Goal: Task Accomplishment & Management: Manage account settings

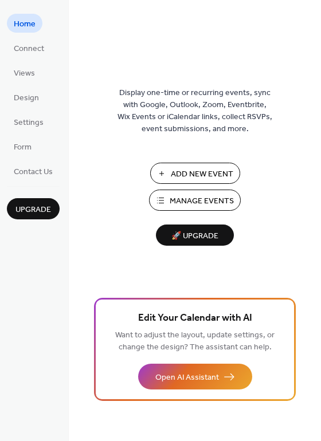
click at [206, 202] on span "Manage Events" at bounding box center [201, 201] width 64 height 12
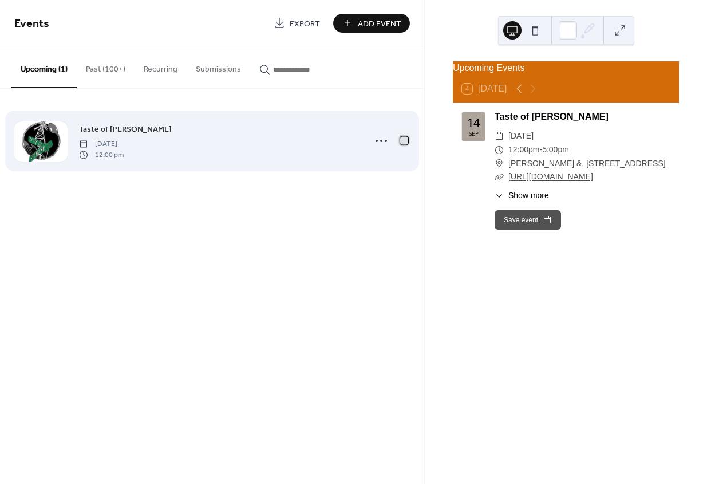
click at [405, 142] on div at bounding box center [404, 140] width 8 height 8
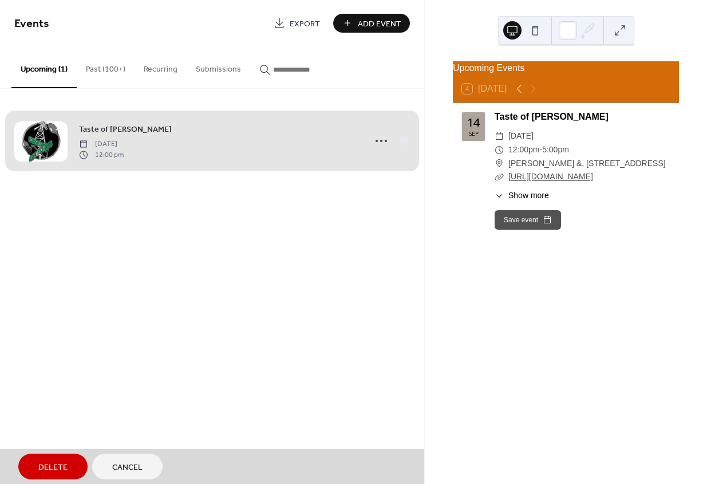
click at [405, 142] on span "Taste of [PERSON_NAME] [DATE] 12:00 pm" at bounding box center [212, 141] width 396 height 70
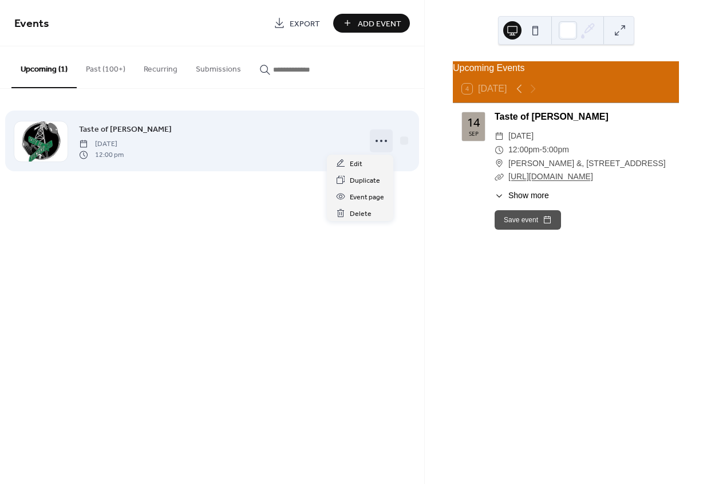
click at [382, 141] on circle at bounding box center [381, 141] width 2 height 2
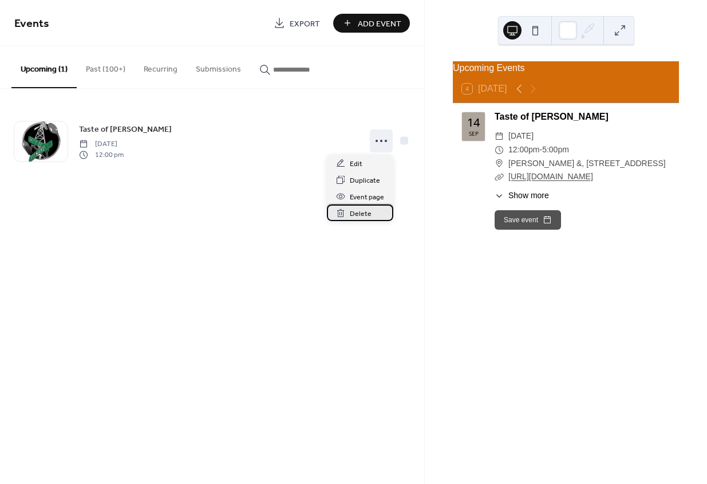
click at [353, 215] on span "Delete" at bounding box center [361, 214] width 22 height 12
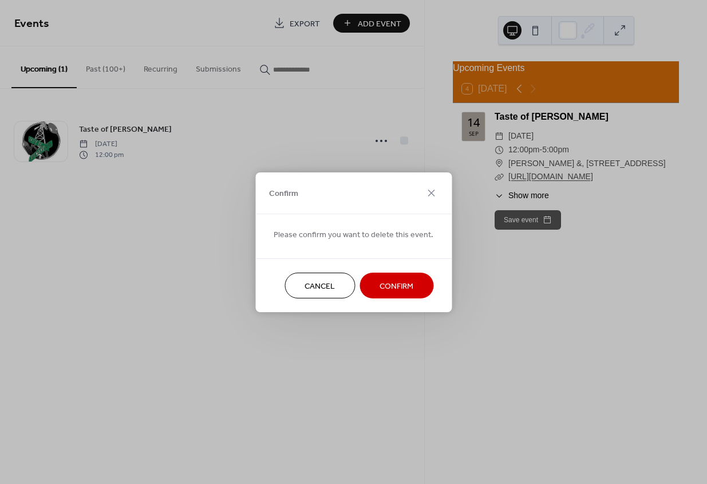
click at [401, 286] on span "Confirm" at bounding box center [397, 286] width 34 height 12
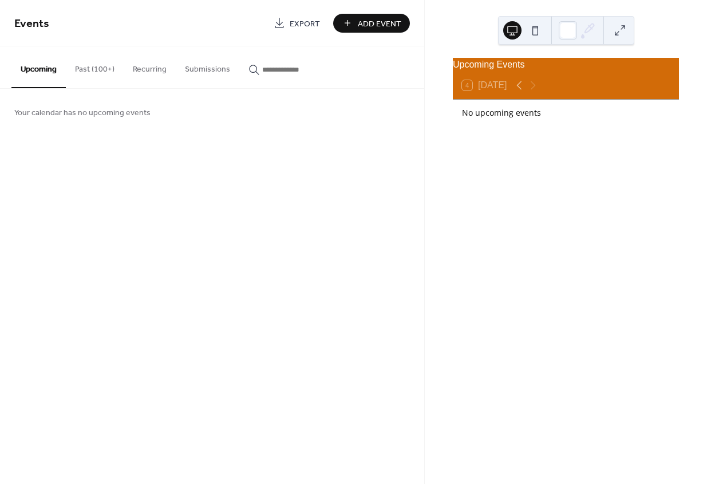
scroll to position [6, 0]
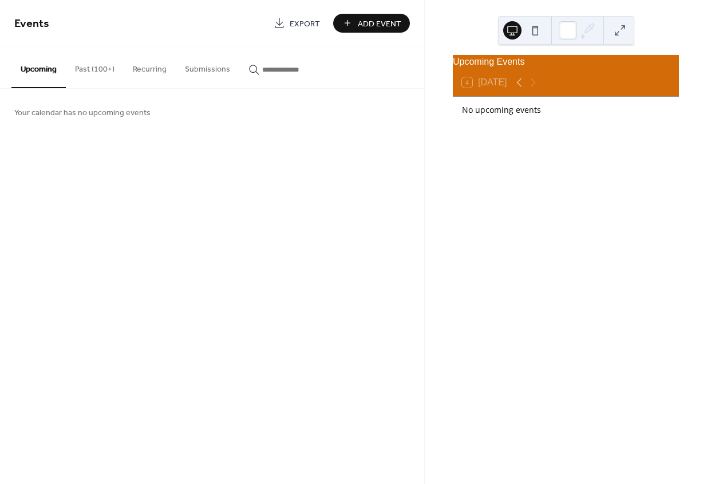
click at [377, 19] on span "Add Event" at bounding box center [380, 24] width 44 height 12
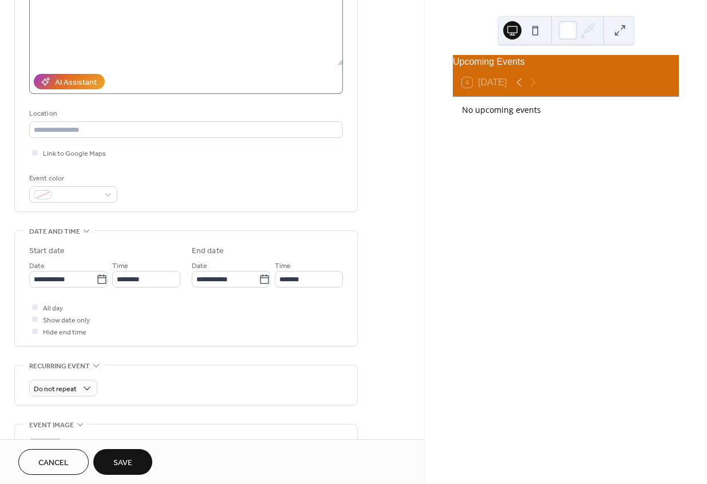
scroll to position [157, 0]
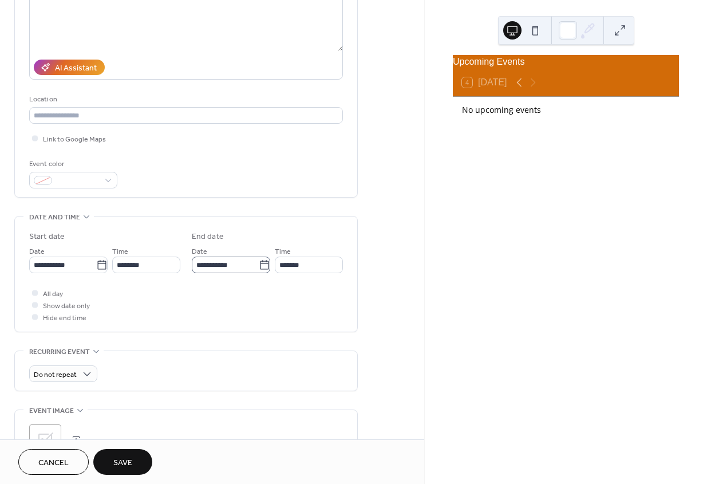
type input "**********"
click at [260, 267] on icon at bounding box center [264, 264] width 11 height 11
click at [259, 267] on input "**********" at bounding box center [225, 264] width 67 height 17
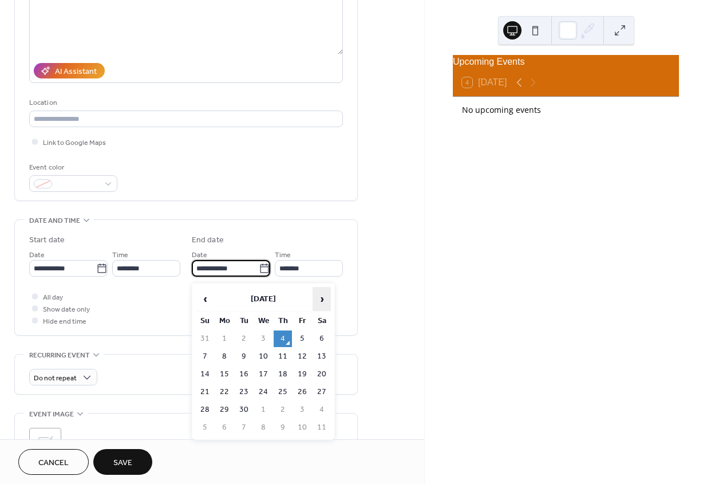
click at [318, 295] on span "›" at bounding box center [321, 298] width 17 height 23
click at [318, 296] on span "›" at bounding box center [321, 298] width 17 height 23
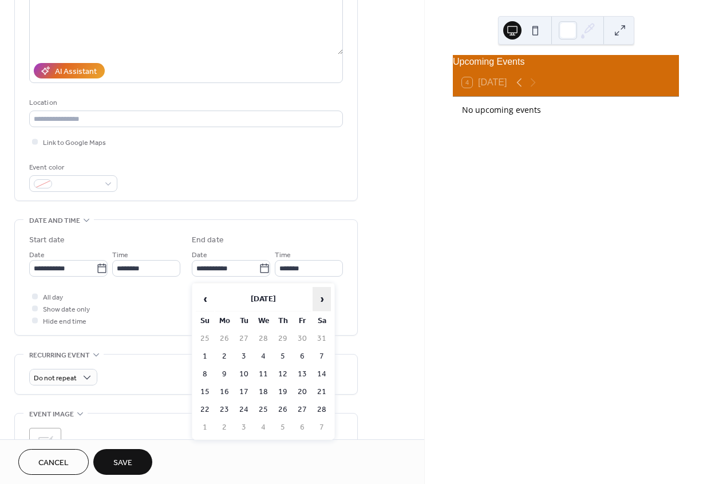
click at [318, 296] on span "›" at bounding box center [321, 298] width 17 height 23
click at [297, 336] on td "1" at bounding box center [302, 338] width 18 height 17
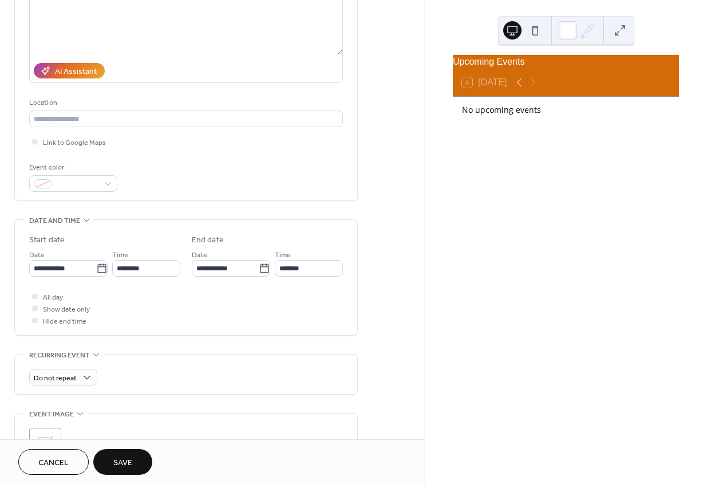
type input "**********"
click at [129, 460] on span "Save" at bounding box center [122, 463] width 19 height 12
